Goal: Task Accomplishment & Management: Manage account settings

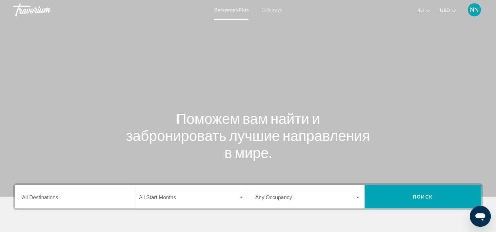
click at [473, 7] on span "NN" at bounding box center [474, 10] width 9 height 7
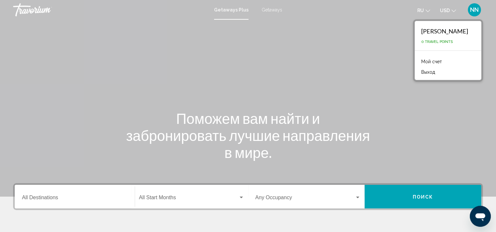
click at [418, 61] on link "Мой счет" at bounding box center [431, 61] width 27 height 9
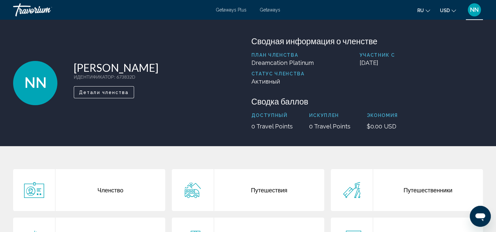
click at [99, 93] on span "Детали членства" at bounding box center [104, 92] width 50 height 5
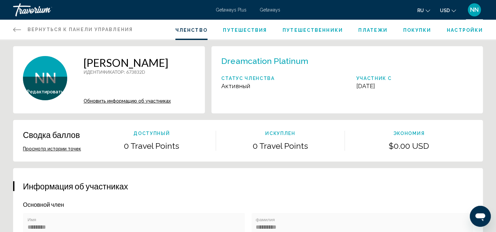
click at [59, 149] on button "Просмотр истории точек" at bounding box center [52, 149] width 58 height 6
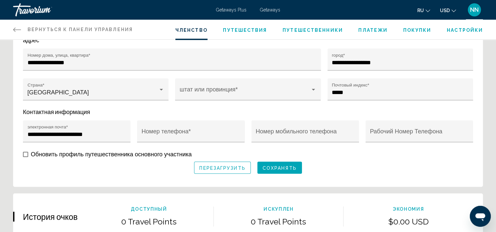
scroll to position [85, 0]
